Goal: Entertainment & Leisure: Consume media (video, audio)

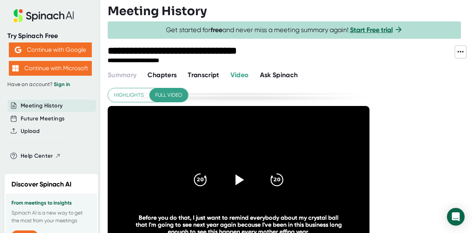
scroll to position [37, 0]
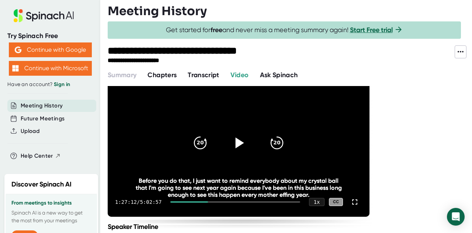
click at [239, 143] on icon at bounding box center [240, 142] width 8 height 11
click at [219, 144] on div "20 20" at bounding box center [238, 142] width 106 height 29
click at [238, 140] on icon at bounding box center [238, 142] width 18 height 18
click at [238, 140] on icon at bounding box center [240, 142] width 8 height 11
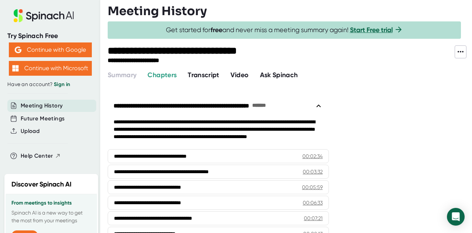
click at [241, 74] on span "Video" at bounding box center [239, 75] width 18 height 8
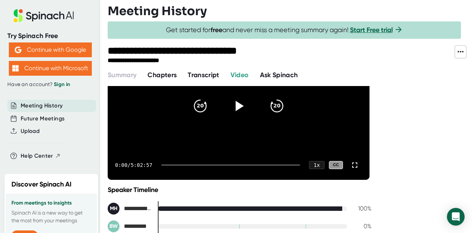
scroll to position [37, 0]
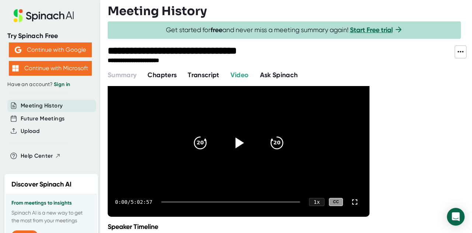
click at [239, 139] on icon at bounding box center [240, 142] width 8 height 11
click at [181, 201] on div at bounding box center [230, 201] width 139 height 1
click at [195, 201] on div at bounding box center [232, 201] width 136 height 1
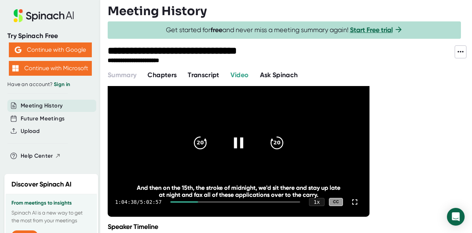
click at [209, 200] on div "1:04:38 / 5:02:57 1 x CC" at bounding box center [239, 201] width 262 height 29
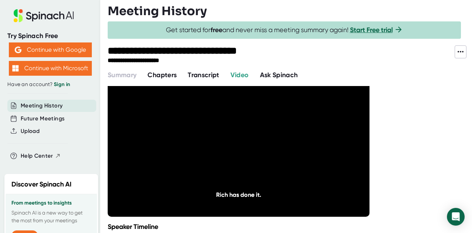
click at [209, 201] on div at bounding box center [235, 201] width 130 height 1
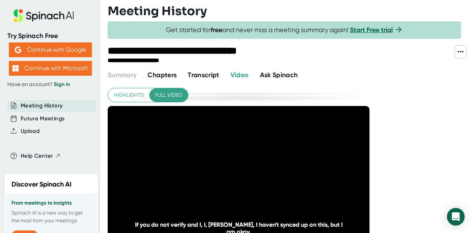
scroll to position [37, 0]
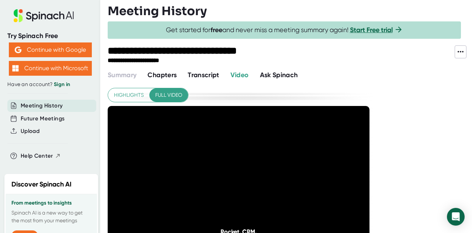
scroll to position [37, 0]
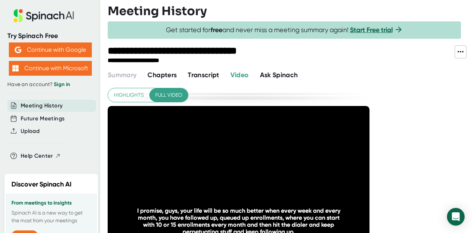
scroll to position [37, 0]
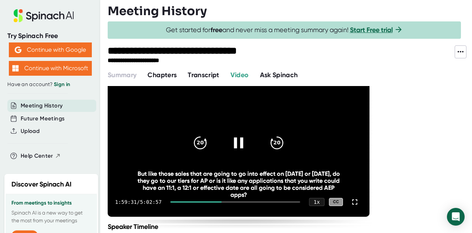
click at [236, 142] on icon at bounding box center [238, 142] width 9 height 11
